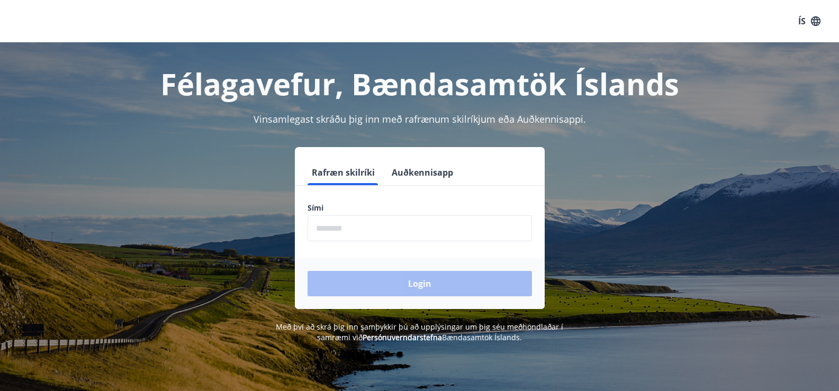
click at [361, 230] on input "phone" at bounding box center [419, 228] width 224 height 26
type input "********"
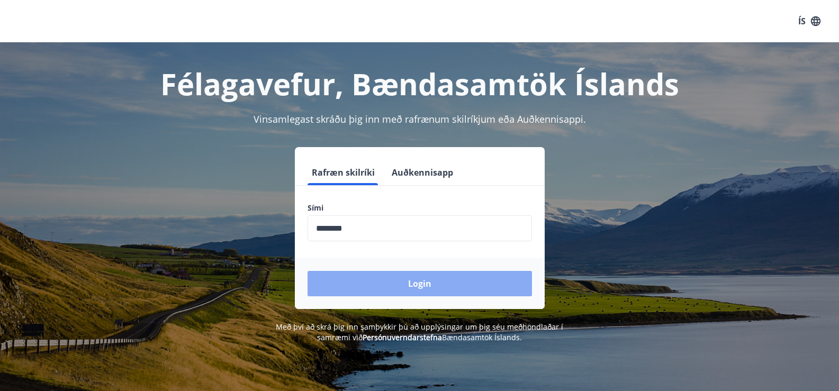
click at [364, 283] on button "Login" at bounding box center [419, 283] width 224 height 25
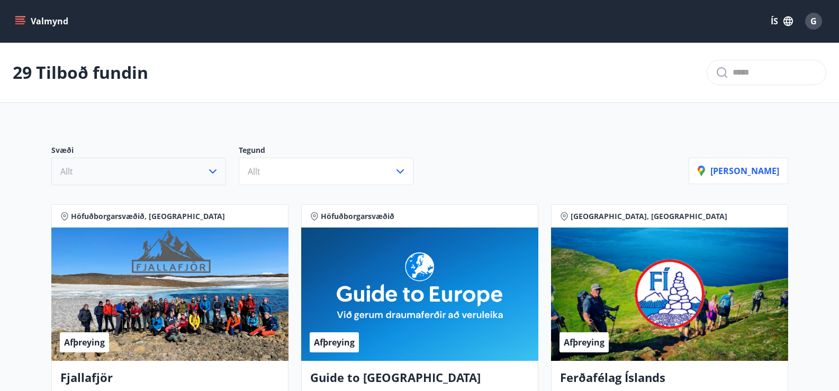
click at [213, 172] on icon "button" at bounding box center [212, 171] width 7 height 4
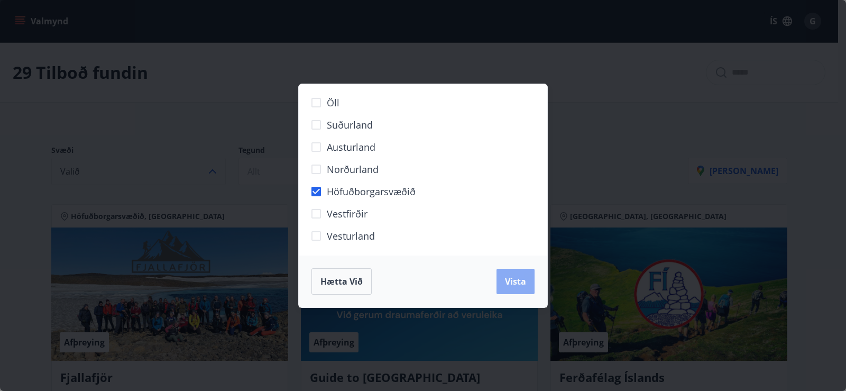
click at [514, 277] on span "Vista" at bounding box center [515, 282] width 21 height 12
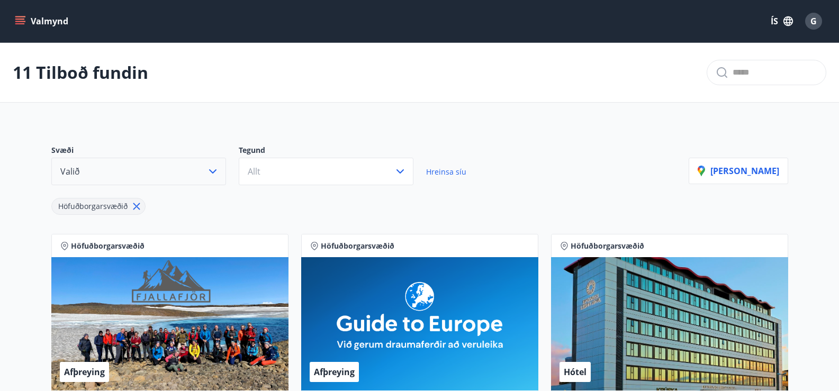
click at [135, 203] on icon at bounding box center [137, 207] width 12 height 12
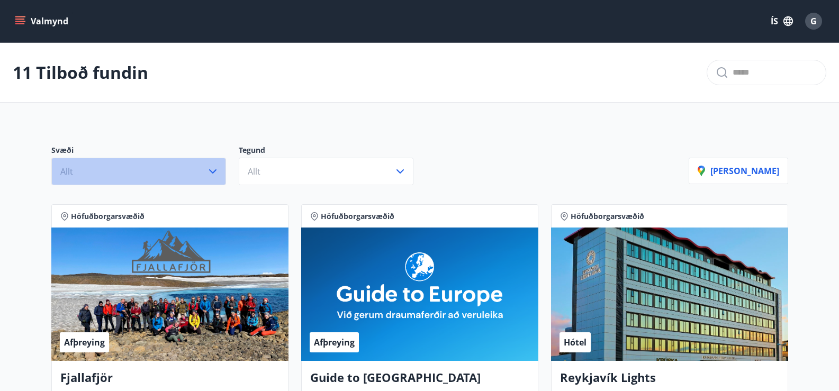
click at [199, 172] on button "Allt" at bounding box center [138, 172] width 175 height 28
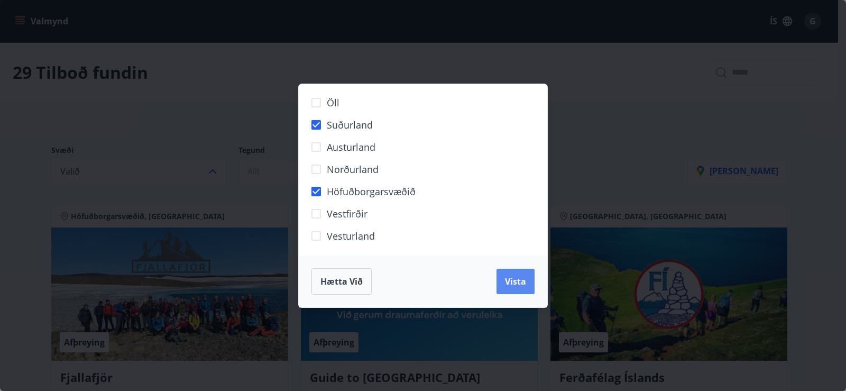
click at [522, 285] on span "Vista" at bounding box center [515, 282] width 21 height 12
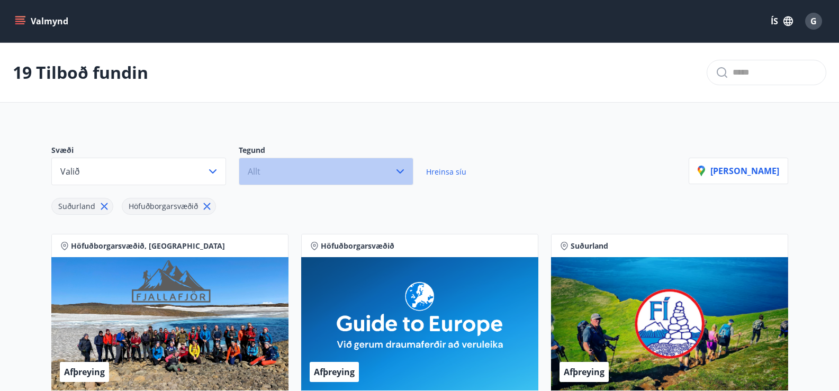
click at [375, 168] on button "Allt" at bounding box center [326, 172] width 175 height 28
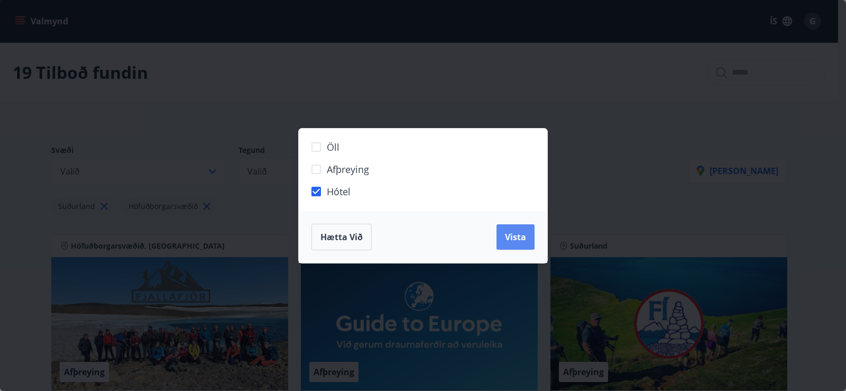
click at [517, 229] on button "Vista" at bounding box center [516, 236] width 38 height 25
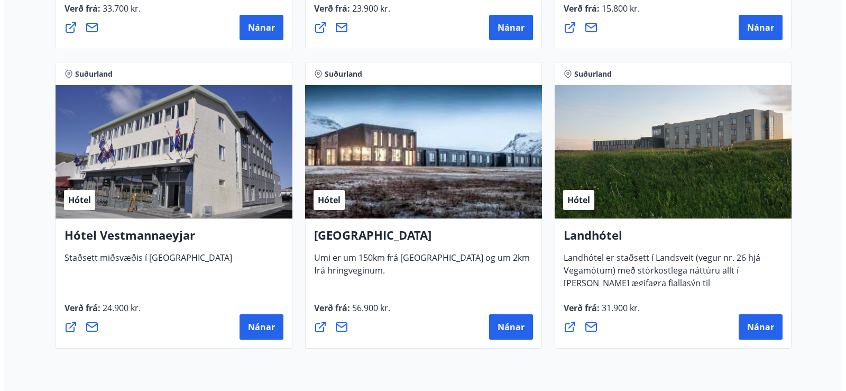
scroll to position [1147, 0]
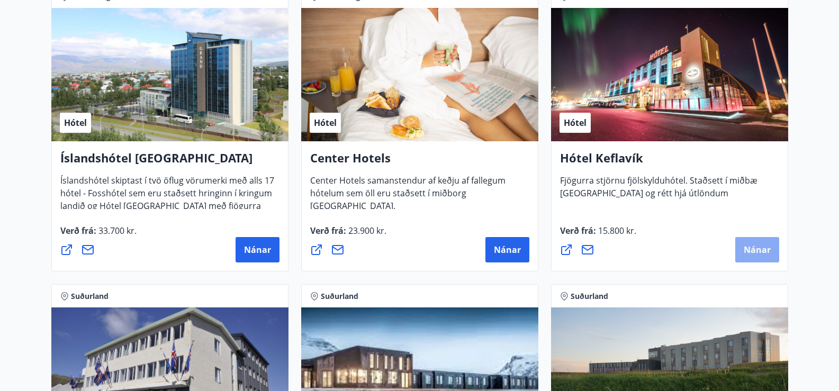
click at [751, 242] on button "Nánar" at bounding box center [757, 249] width 44 height 25
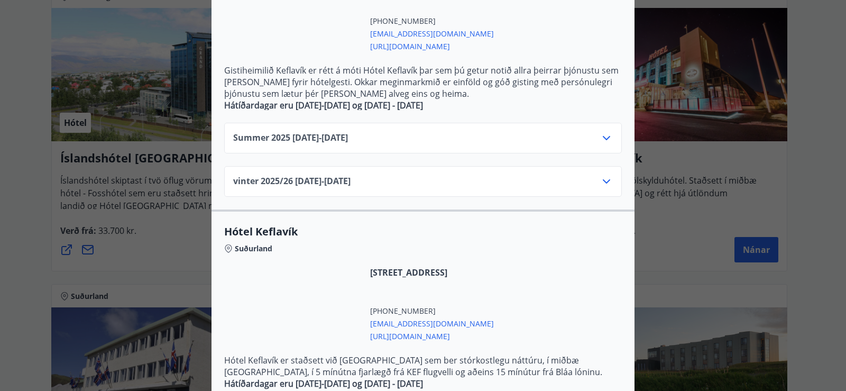
scroll to position [409, 0]
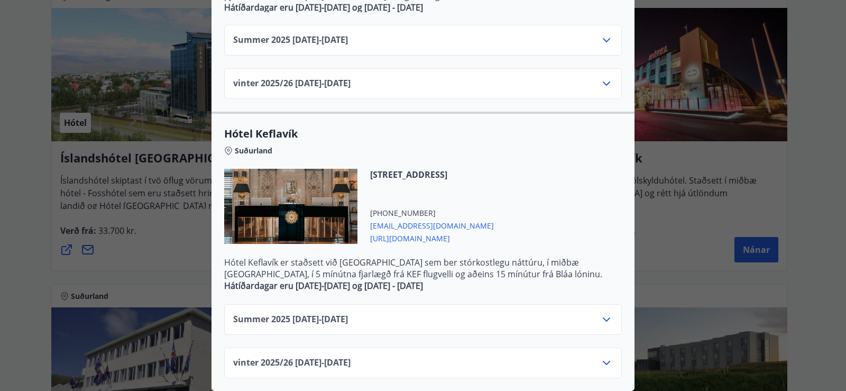
click at [600, 316] on icon at bounding box center [606, 319] width 13 height 13
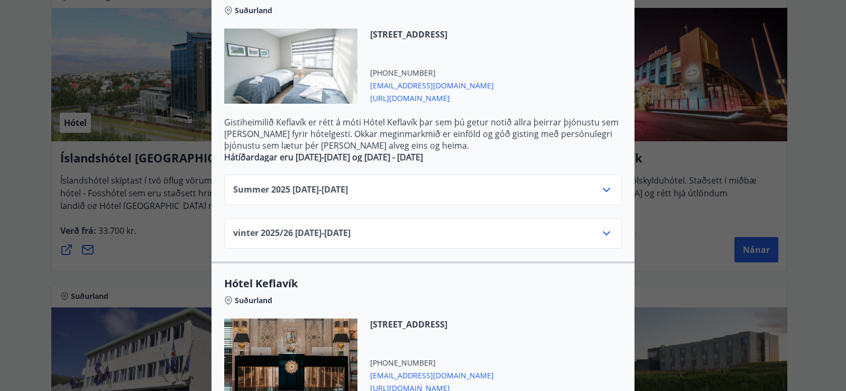
scroll to position [251, 0]
click at [606, 191] on icon at bounding box center [606, 191] width 13 height 13
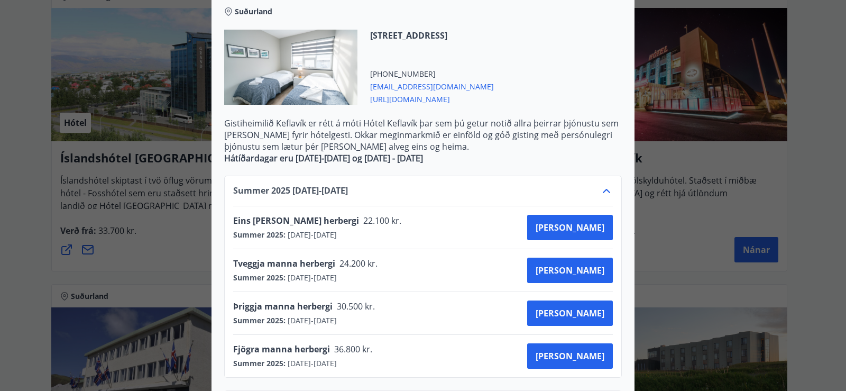
click at [762, 204] on div "Hótel Keflavík Fjögurra stjörnu fjölskylduhótel. Staðsett í miðbæ Keflavíkur og…" at bounding box center [423, 195] width 846 height 391
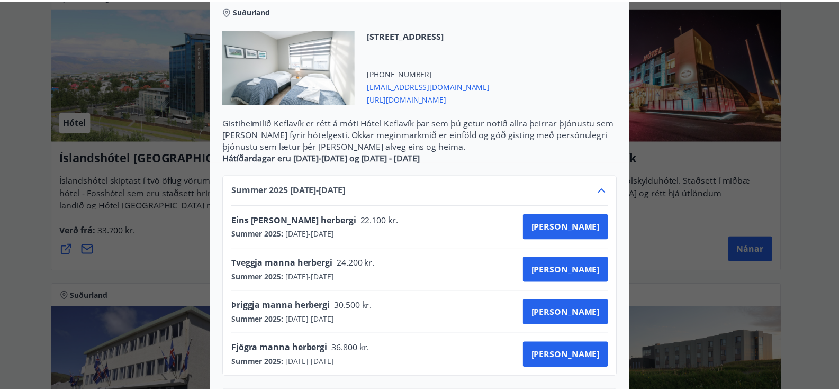
scroll to position [0, 0]
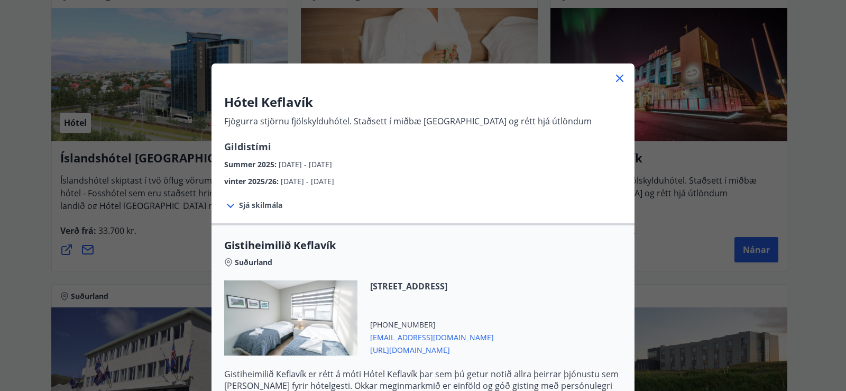
click at [616, 76] on icon at bounding box center [620, 78] width 13 height 13
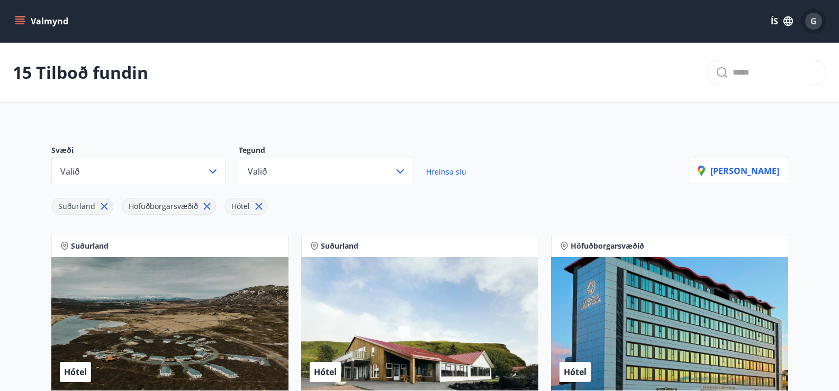
click at [817, 19] on div "G" at bounding box center [813, 21] width 17 height 17
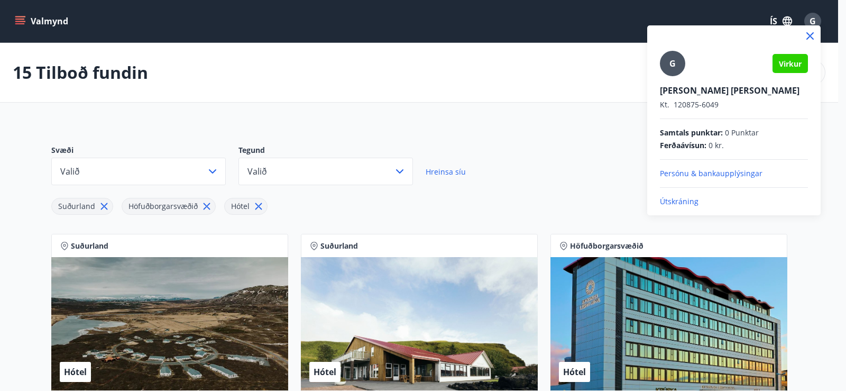
click at [681, 196] on p "Útskráning" at bounding box center [734, 201] width 148 height 11
